Goal: Find specific page/section: Find specific page/section

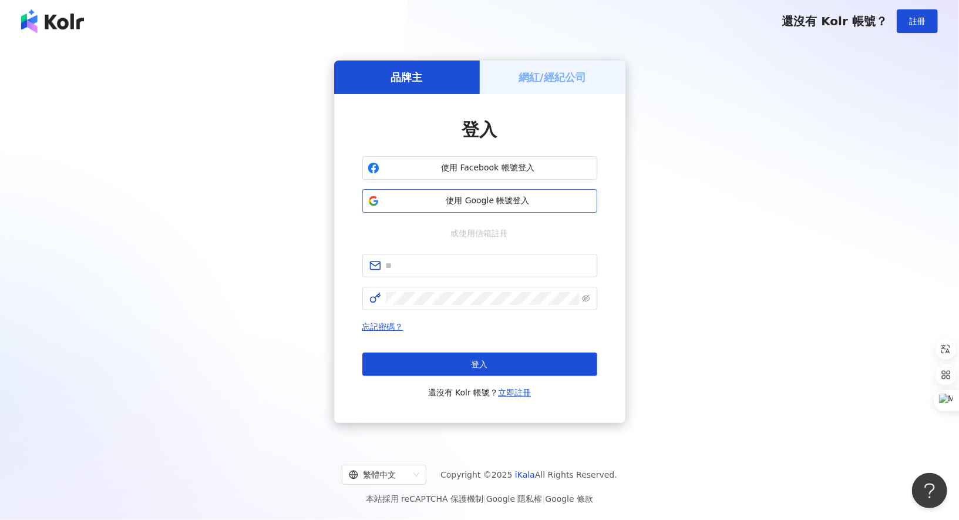
click at [528, 200] on span "使用 Google 帳號登入" at bounding box center [488, 201] width 208 height 12
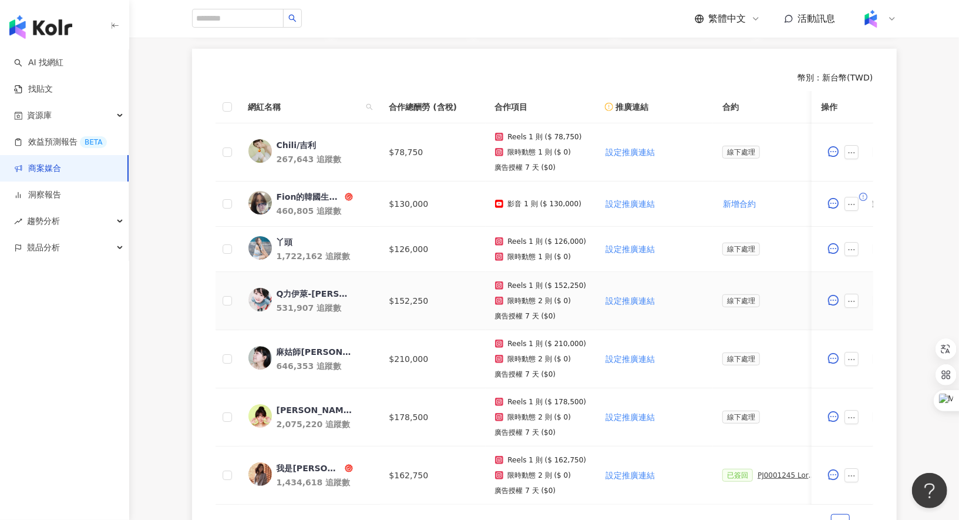
scroll to position [287, 0]
